Goal: Task Accomplishment & Management: Use online tool/utility

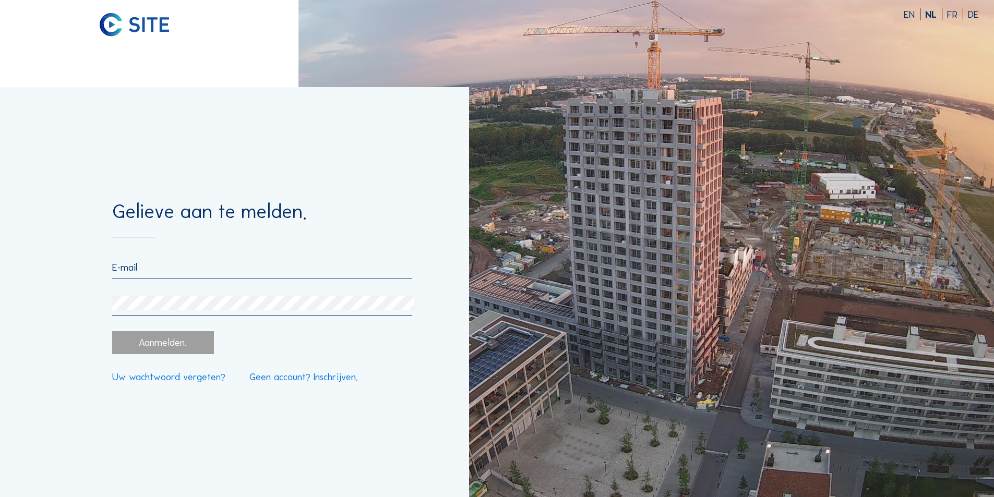
type input "[PERSON_NAME][EMAIL_ADDRESS][DOMAIN_NAME]"
click at [186, 354] on div "Aanmelden." at bounding box center [162, 342] width 101 height 23
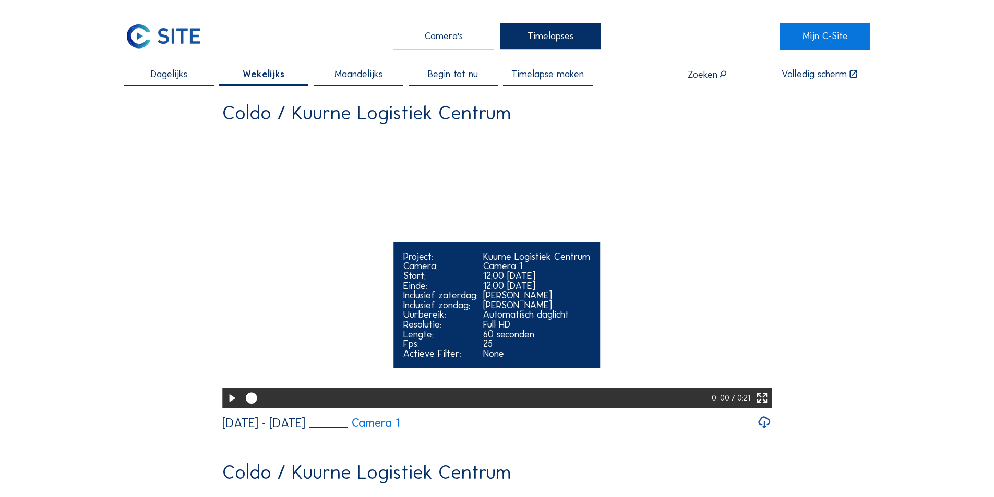
click at [227, 385] on icon at bounding box center [232, 398] width 14 height 17
click at [616, 385] on div at bounding box center [471, 398] width 453 height 5
click at [230, 385] on icon at bounding box center [232, 398] width 14 height 17
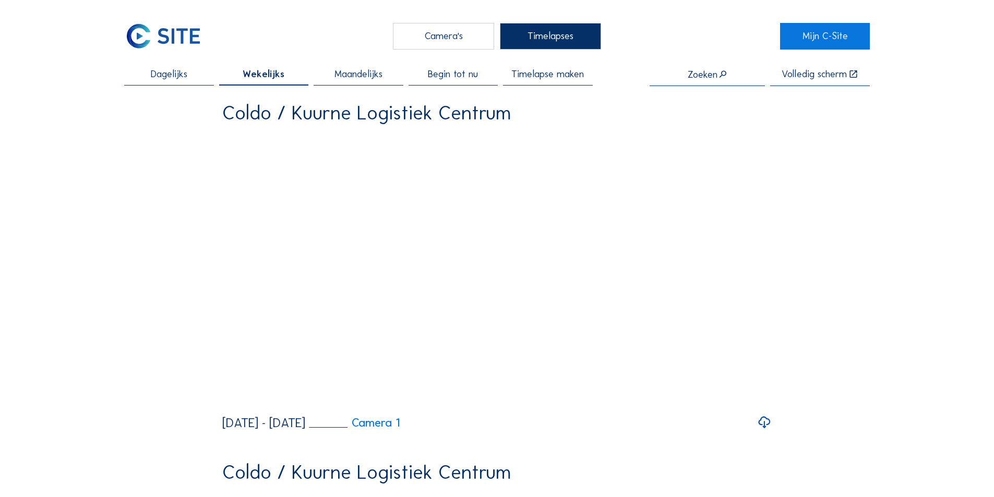
click at [476, 76] on span "Begin tot nu" at bounding box center [453, 74] width 50 height 10
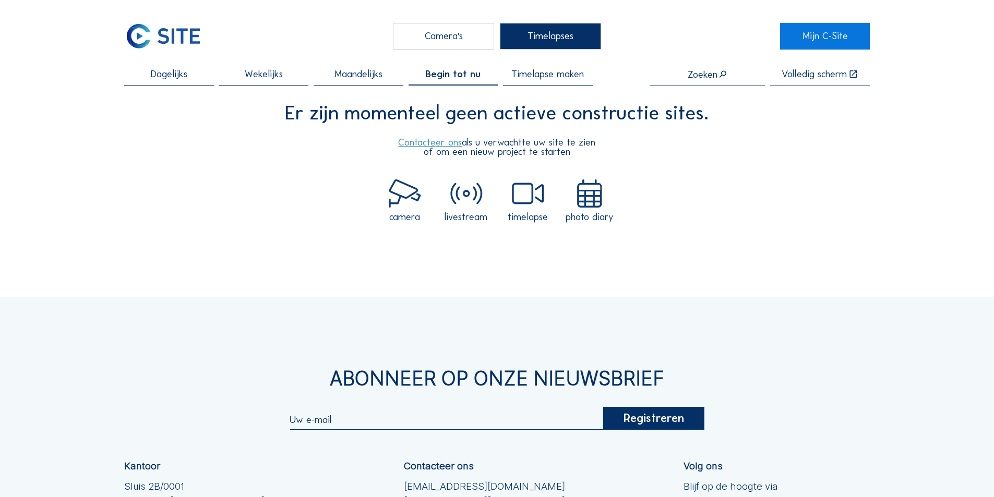
click at [368, 76] on span "Maandelijks" at bounding box center [358, 74] width 48 height 10
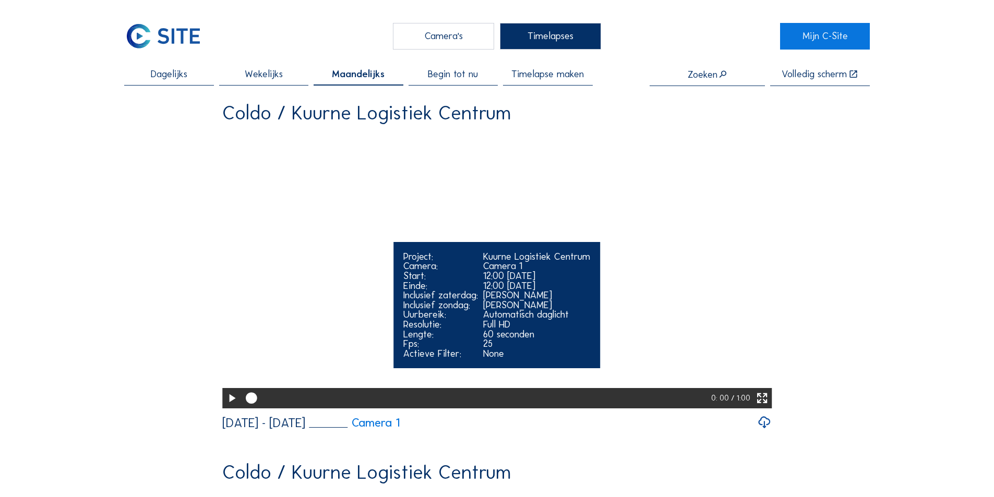
click at [227, 385] on icon at bounding box center [232, 398] width 14 height 17
